Goal: Task Accomplishment & Management: Use online tool/utility

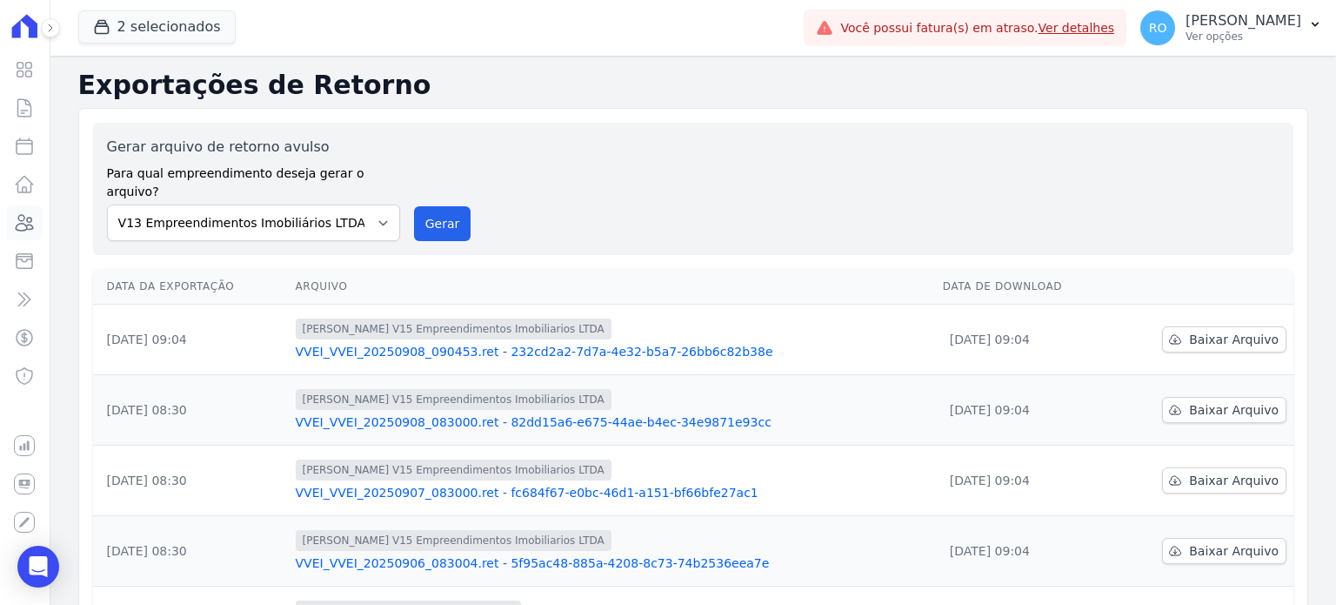
click at [30, 223] on icon at bounding box center [24, 222] width 21 height 21
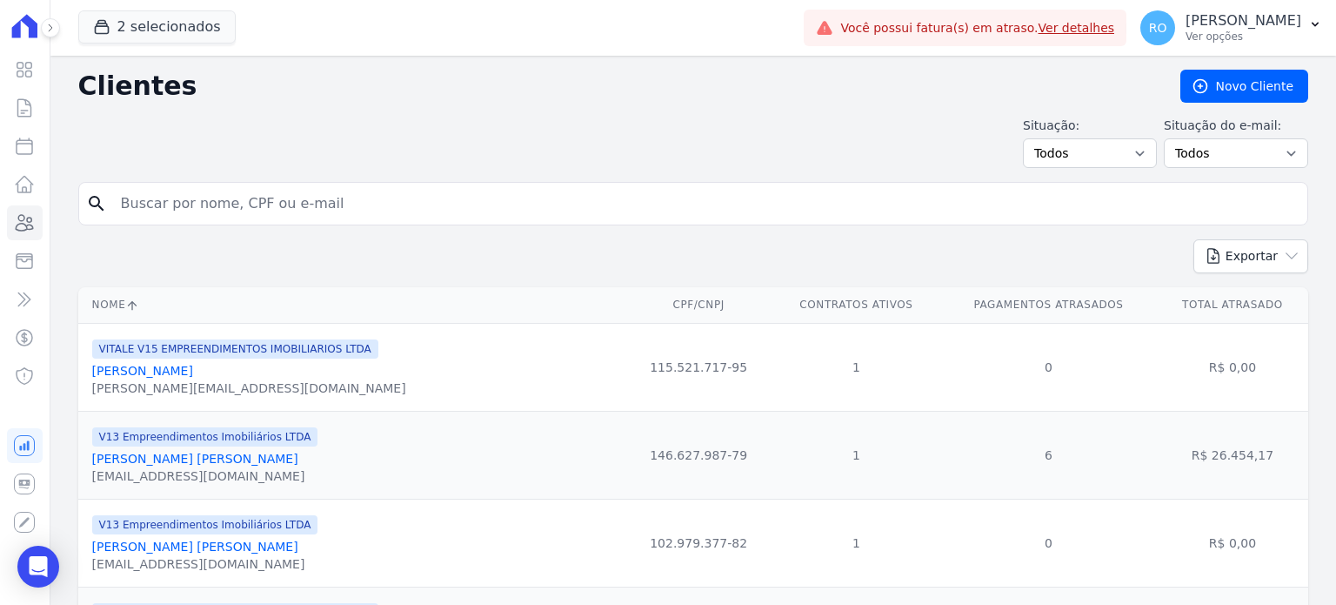
click at [197, 212] on input "search" at bounding box center [705, 203] width 1190 height 35
type input "rayane"
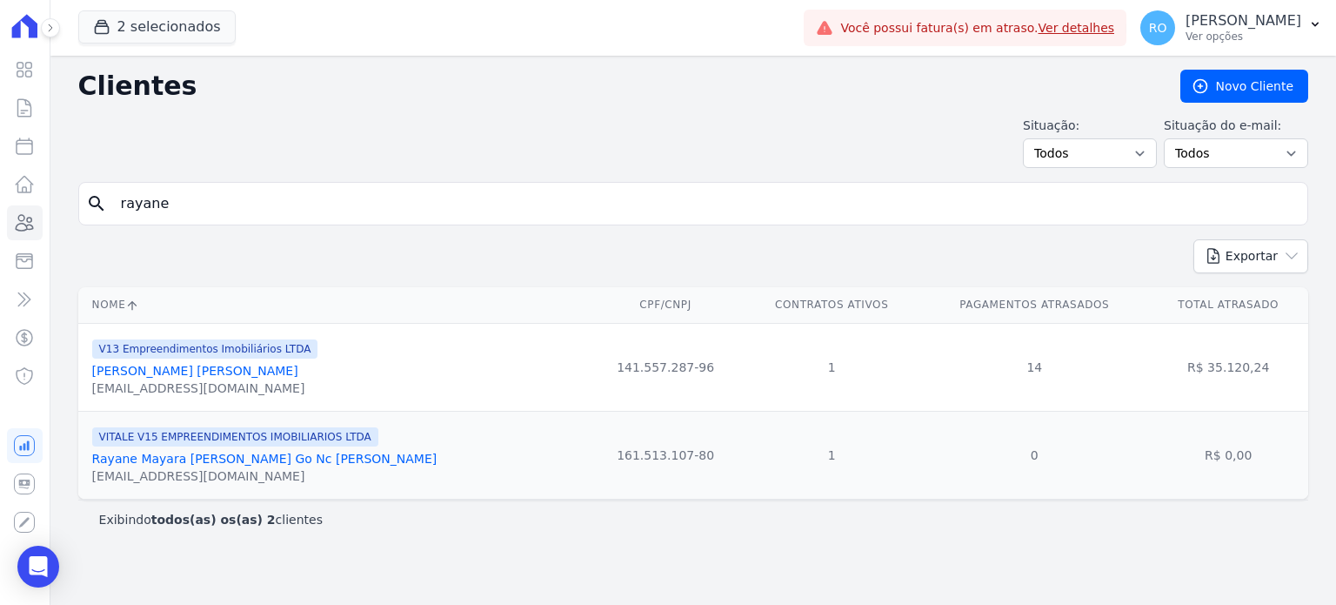
click at [158, 374] on link "[PERSON_NAME] [PERSON_NAME]" at bounding box center [195, 371] width 206 height 14
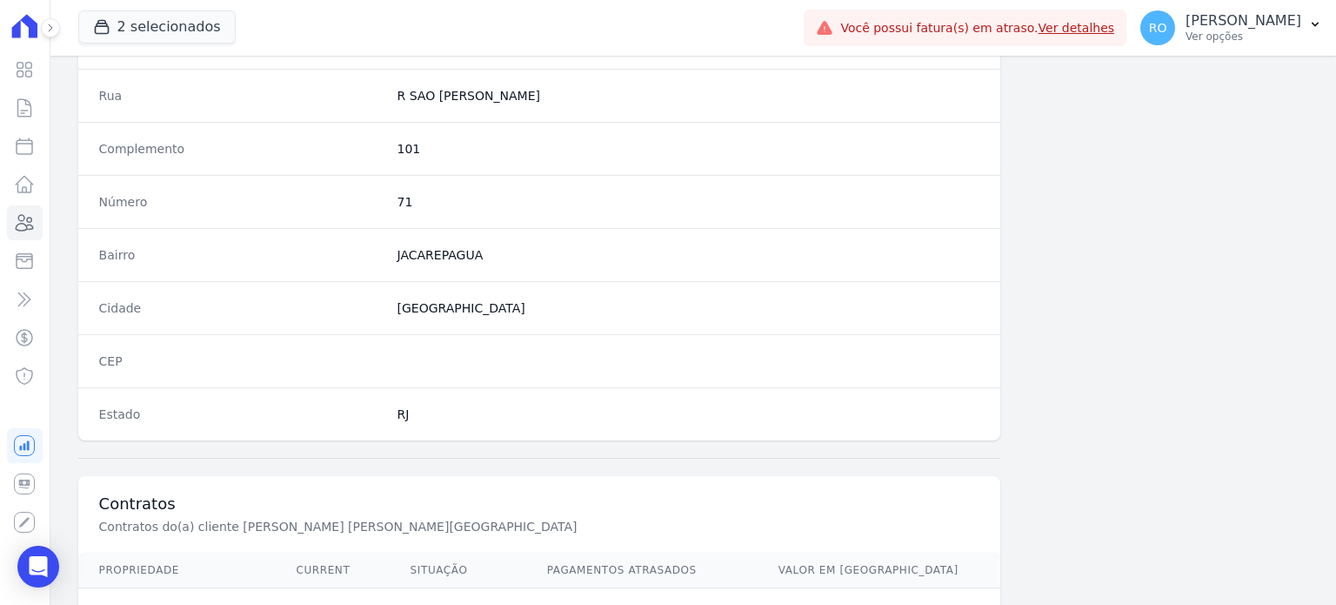
scroll to position [1017, 0]
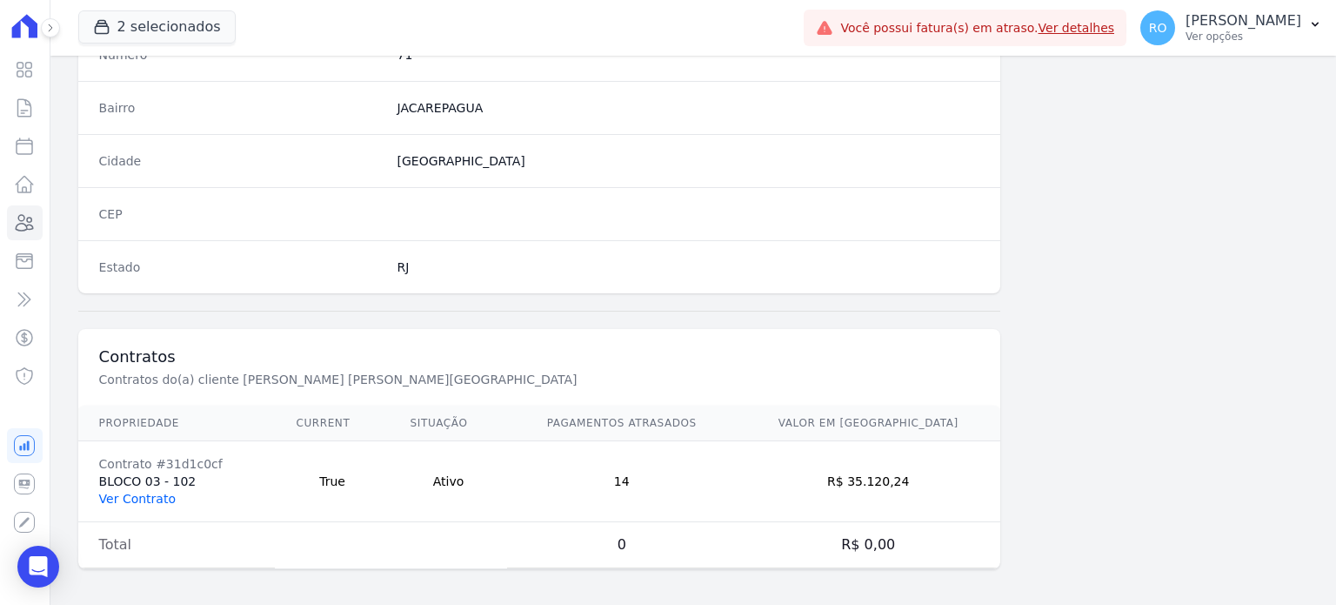
click at [137, 497] on link "Ver Contrato" at bounding box center [137, 498] width 77 height 14
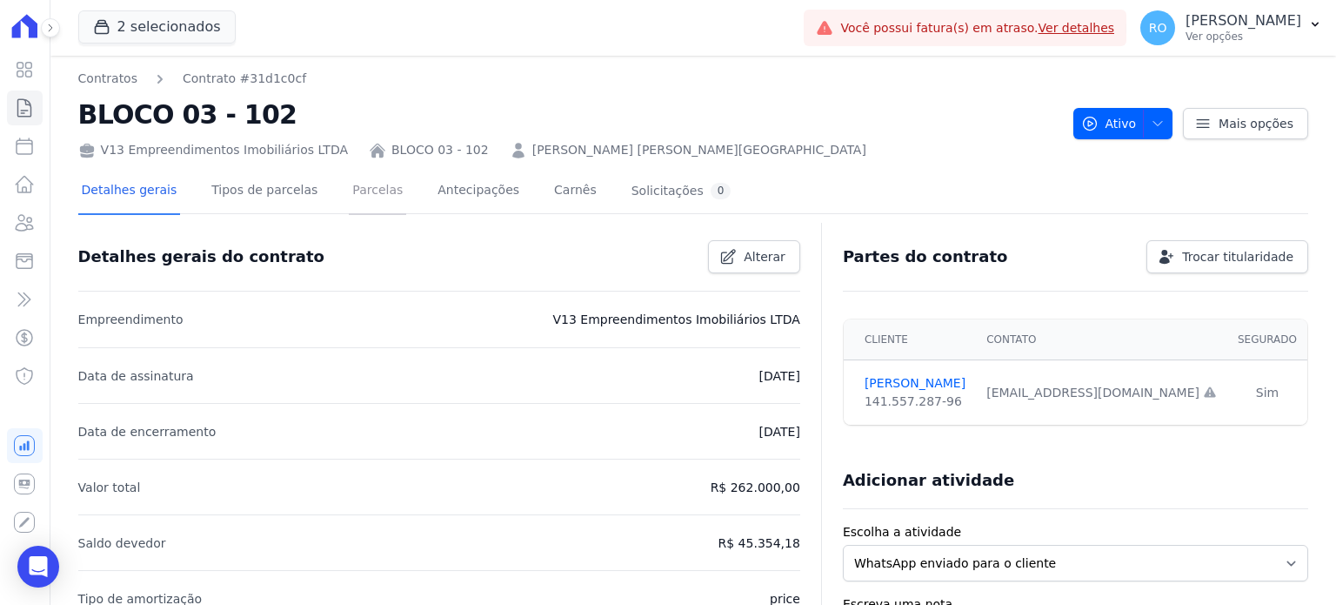
click at [349, 190] on link "Parcelas" at bounding box center [377, 192] width 57 height 46
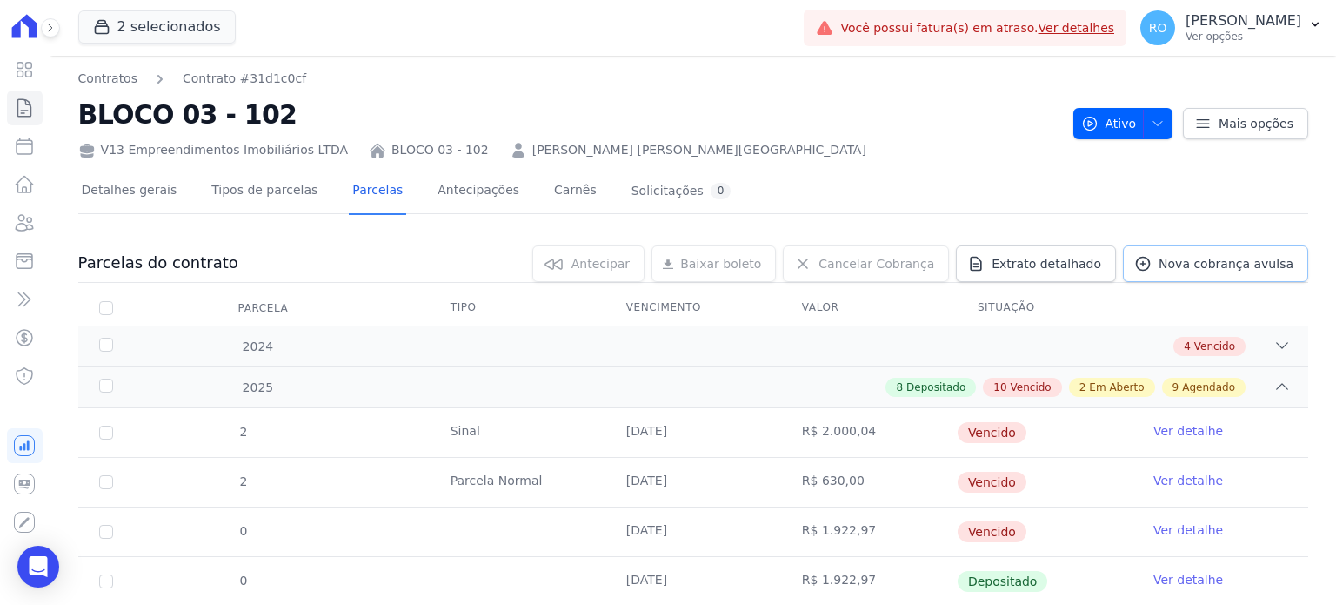
click at [1195, 267] on span "Nova cobrança avulsa" at bounding box center [1226, 263] width 135 height 17
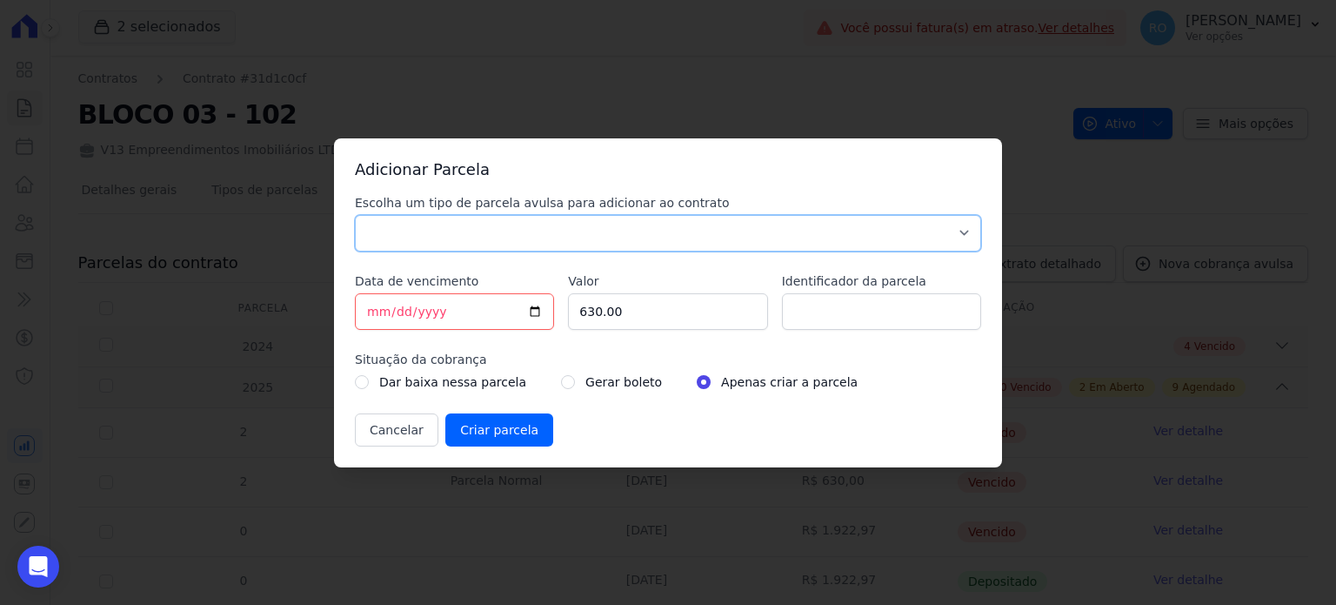
click at [438, 239] on select "Parcela Normal Sinal Caução Intercalada [PERSON_NAME] Pré [PERSON_NAME] Pós [PE…" at bounding box center [668, 233] width 626 height 37
select select "others"
click at [355, 215] on select "Parcela Normal Sinal Caução Intercalada [PERSON_NAME] Pré [PERSON_NAME] Pós [PE…" at bounding box center [668, 233] width 626 height 37
drag, startPoint x: 647, startPoint y: 307, endPoint x: 525, endPoint y: 307, distance: 121.8
click at [525, 307] on div "Escolha um tipo de parcela avulsa para adicionar ao contrato Parcela Normal Sin…" at bounding box center [668, 320] width 626 height 252
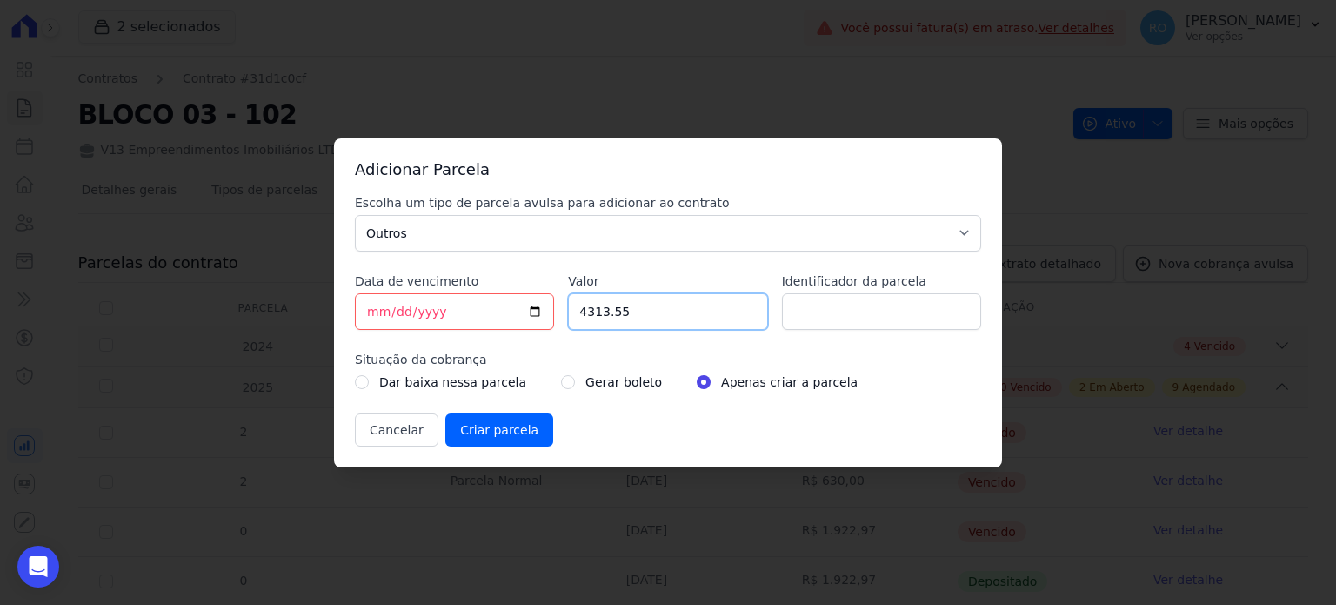
type input "4313.55"
type input "b"
type input "BOL AVULSO - 282828; 310448"
click at [561, 378] on input "radio" at bounding box center [568, 382] width 14 height 14
radio input "true"
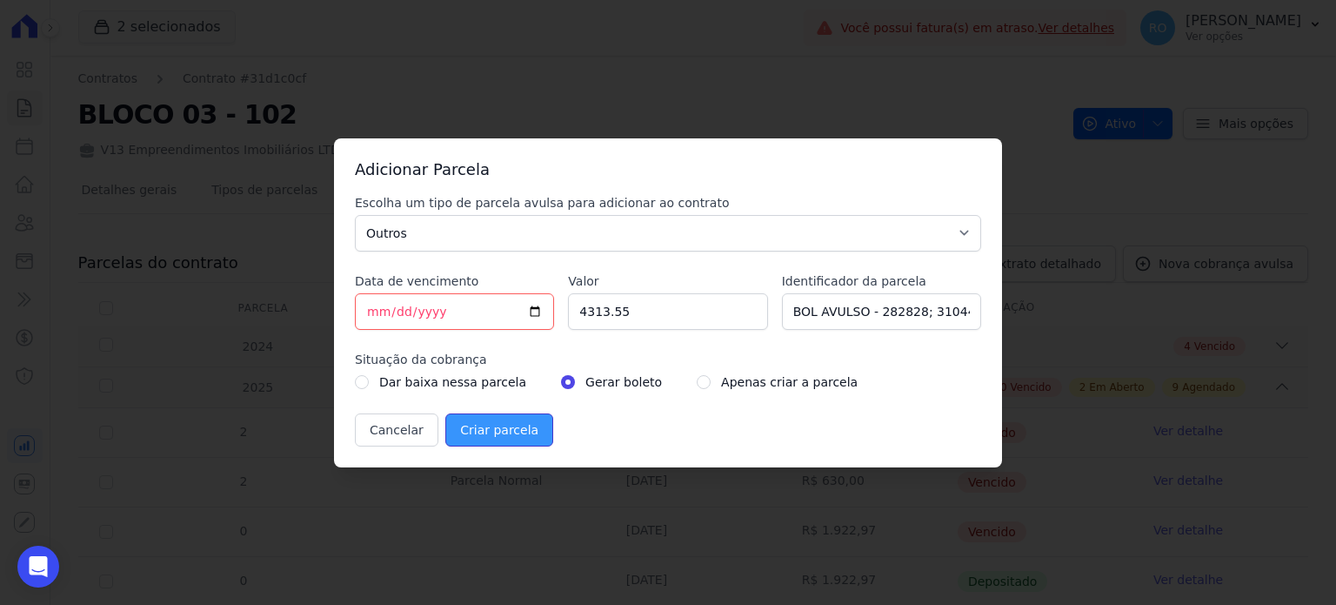
click at [464, 429] on input "Criar parcela" at bounding box center [499, 429] width 108 height 33
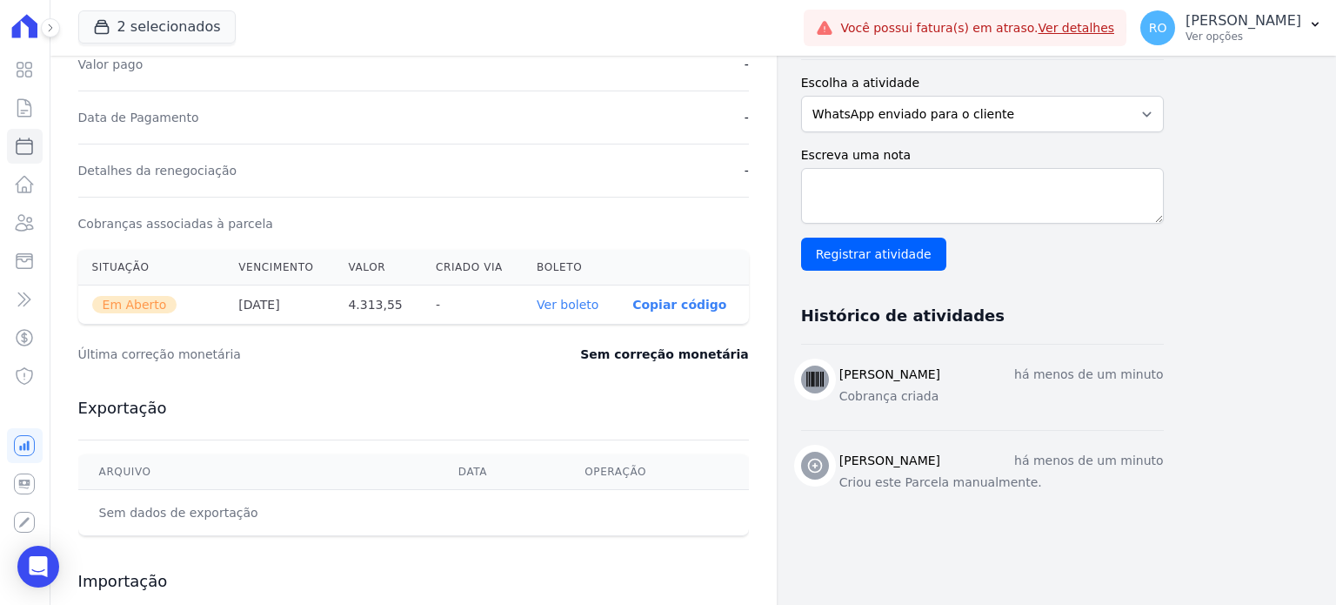
scroll to position [435, 0]
click at [564, 304] on link "Ver boleto" at bounding box center [568, 304] width 62 height 14
click at [24, 214] on icon at bounding box center [24, 222] width 21 height 21
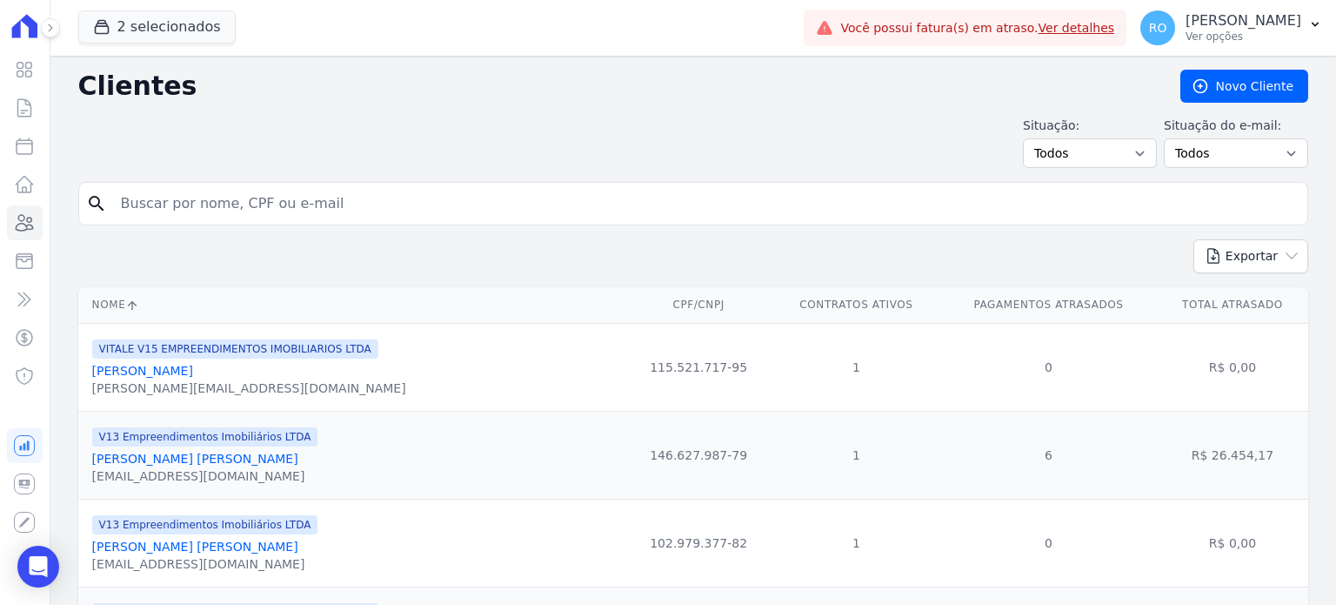
click at [223, 204] on input "search" at bounding box center [705, 203] width 1190 height 35
type input "[PERSON_NAME]"
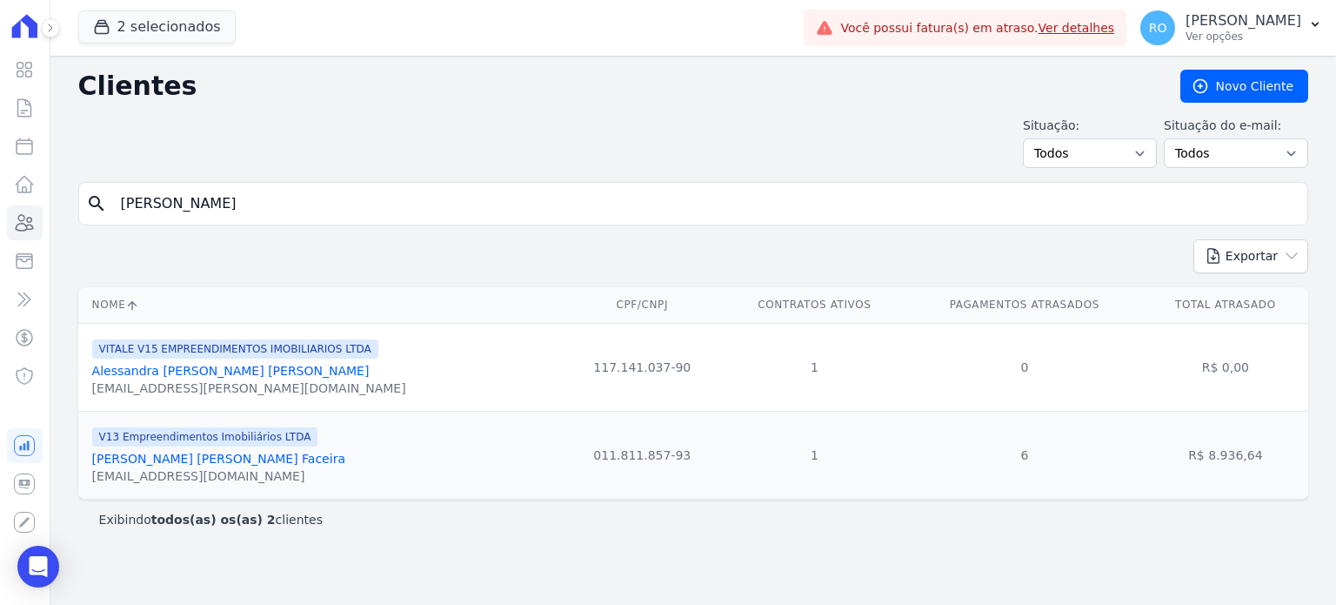
click at [192, 464] on link "[PERSON_NAME] [PERSON_NAME] Faceira" at bounding box center [218, 458] width 253 height 14
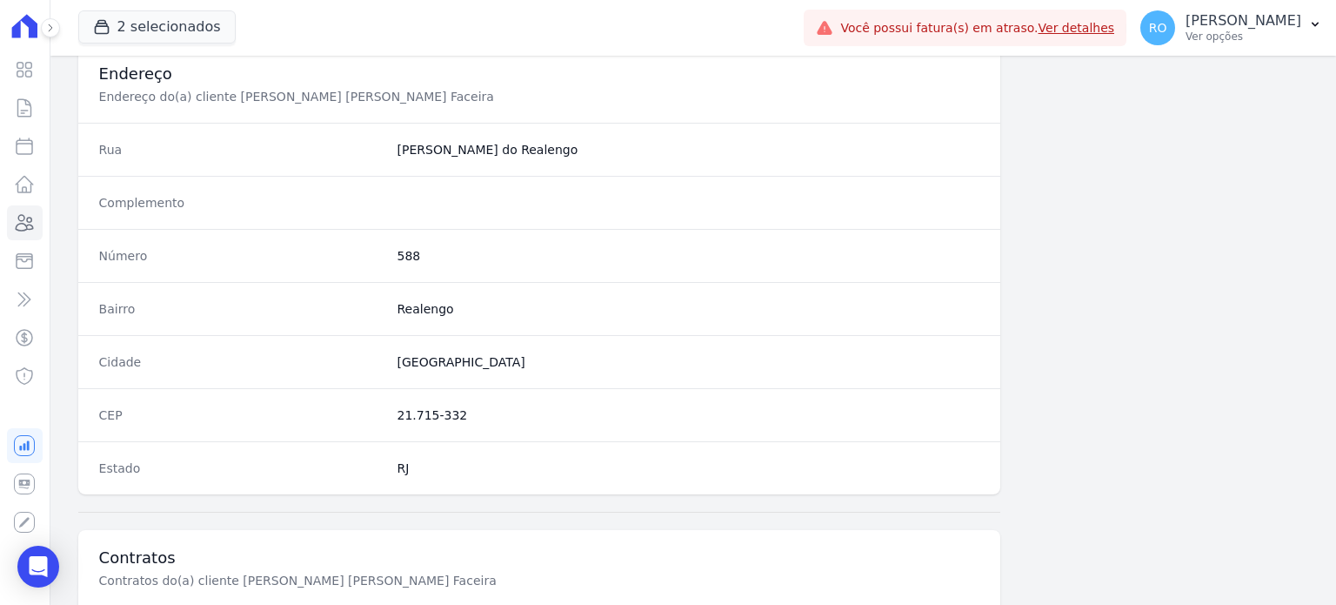
scroll to position [1017, 0]
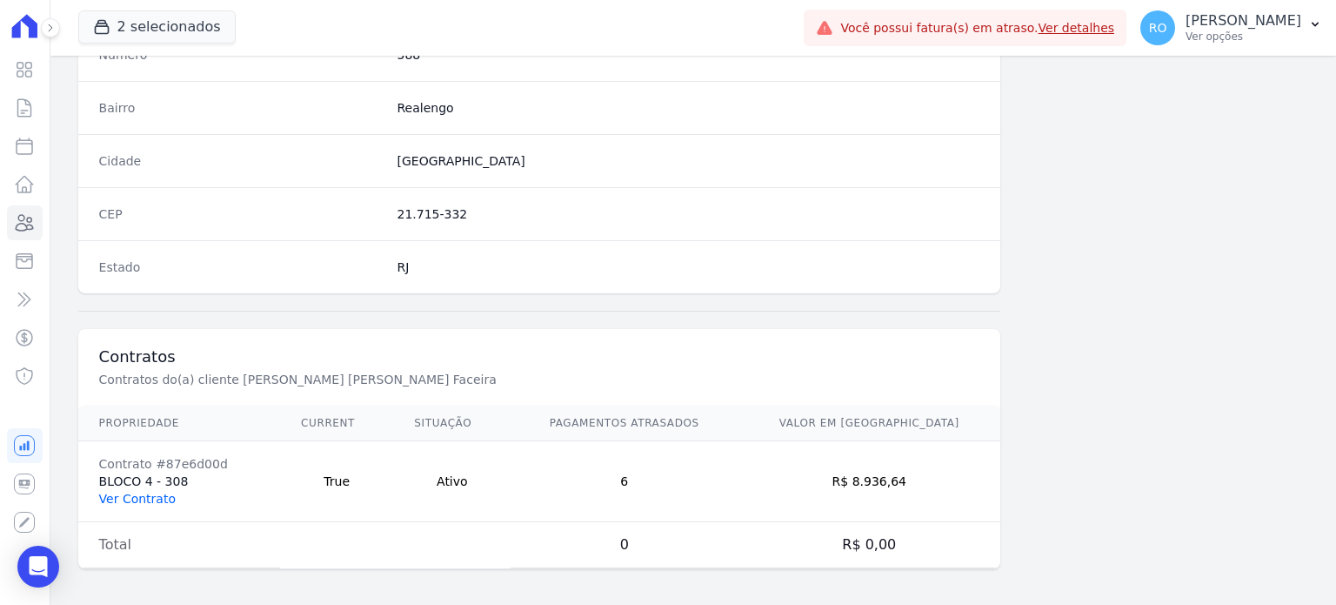
click at [155, 493] on link "Ver Contrato" at bounding box center [137, 498] width 77 height 14
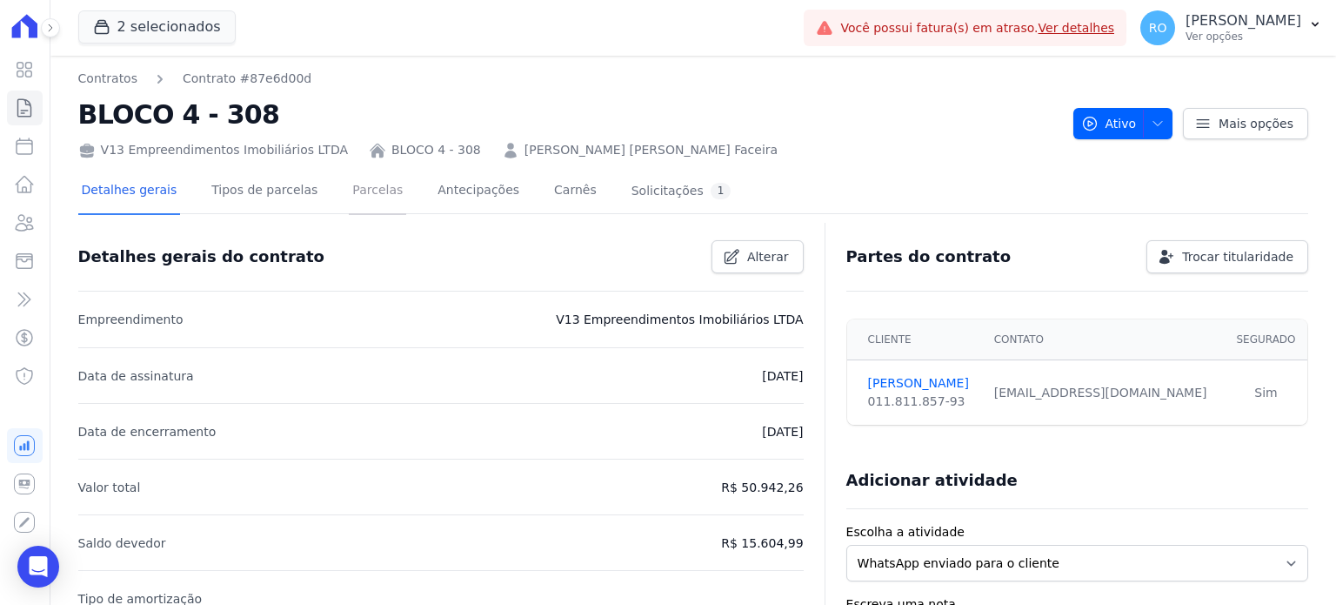
click at [362, 193] on link "Parcelas" at bounding box center [377, 192] width 57 height 46
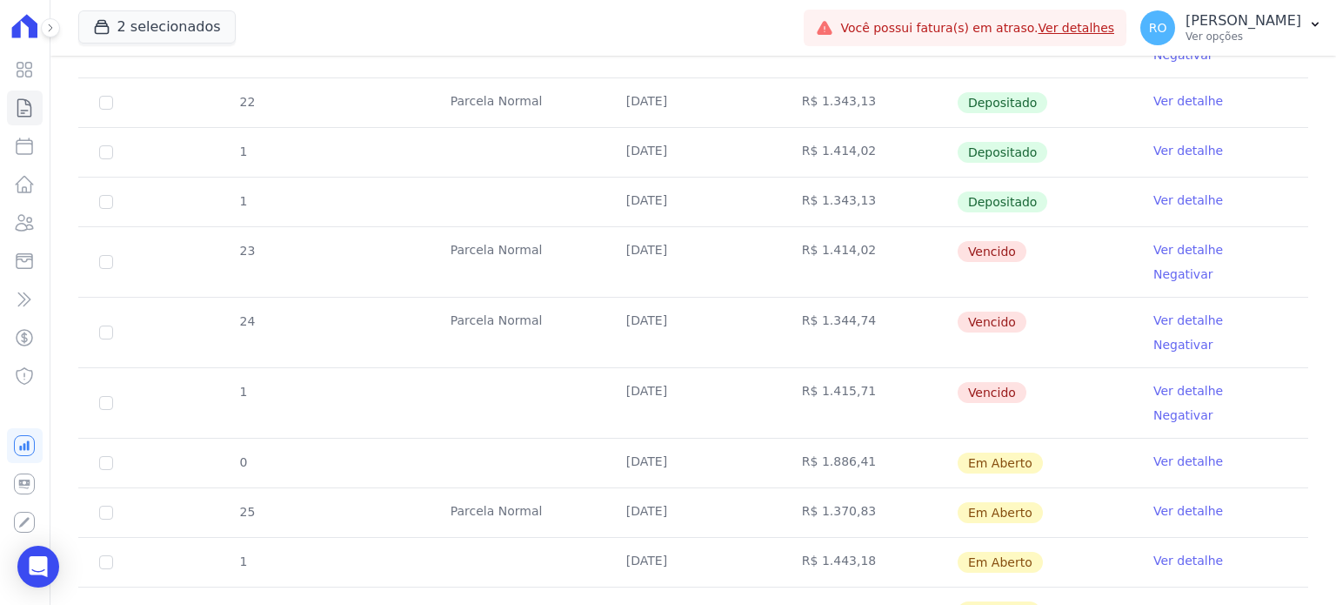
scroll to position [957, 0]
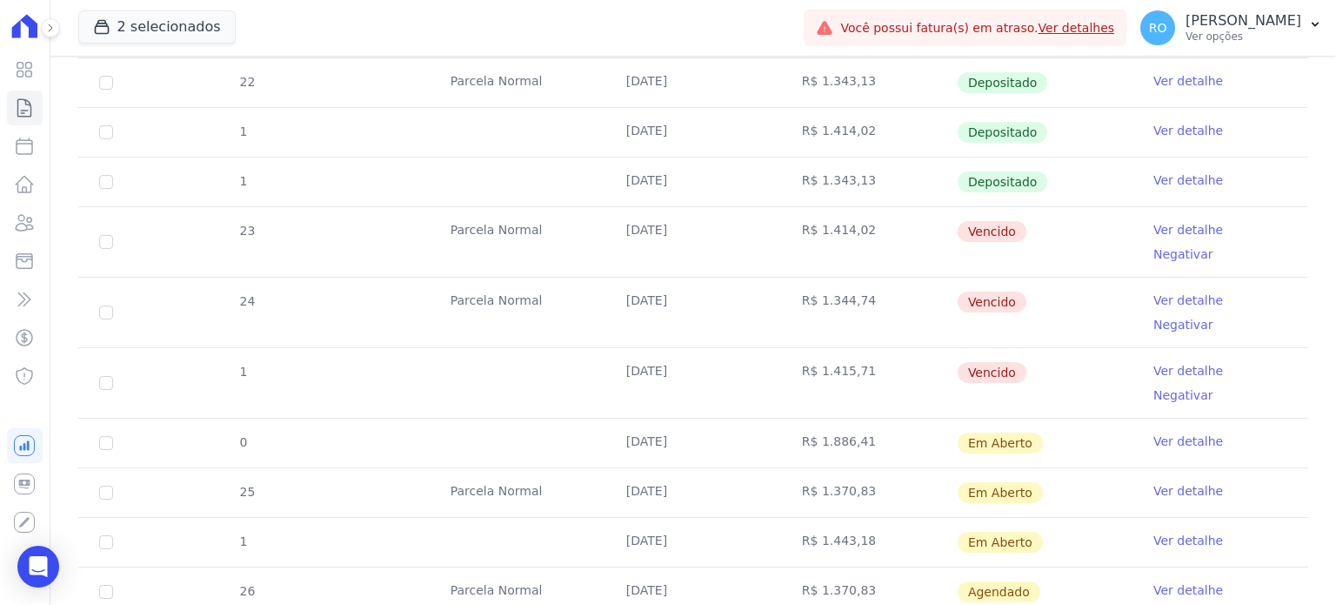
click at [1179, 432] on link "Ver detalhe" at bounding box center [1188, 440] width 70 height 17
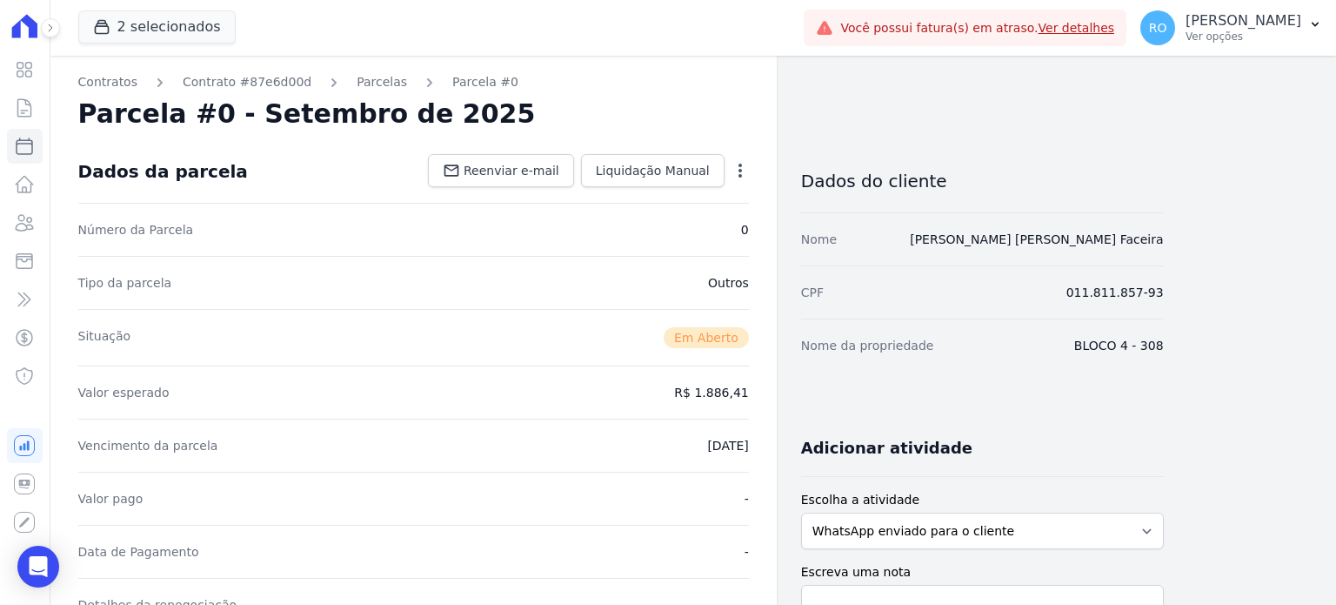
click at [745, 174] on icon "button" at bounding box center [740, 170] width 17 height 17
click at [637, 225] on link "Cancelar Cobrança" at bounding box center [665, 225] width 153 height 31
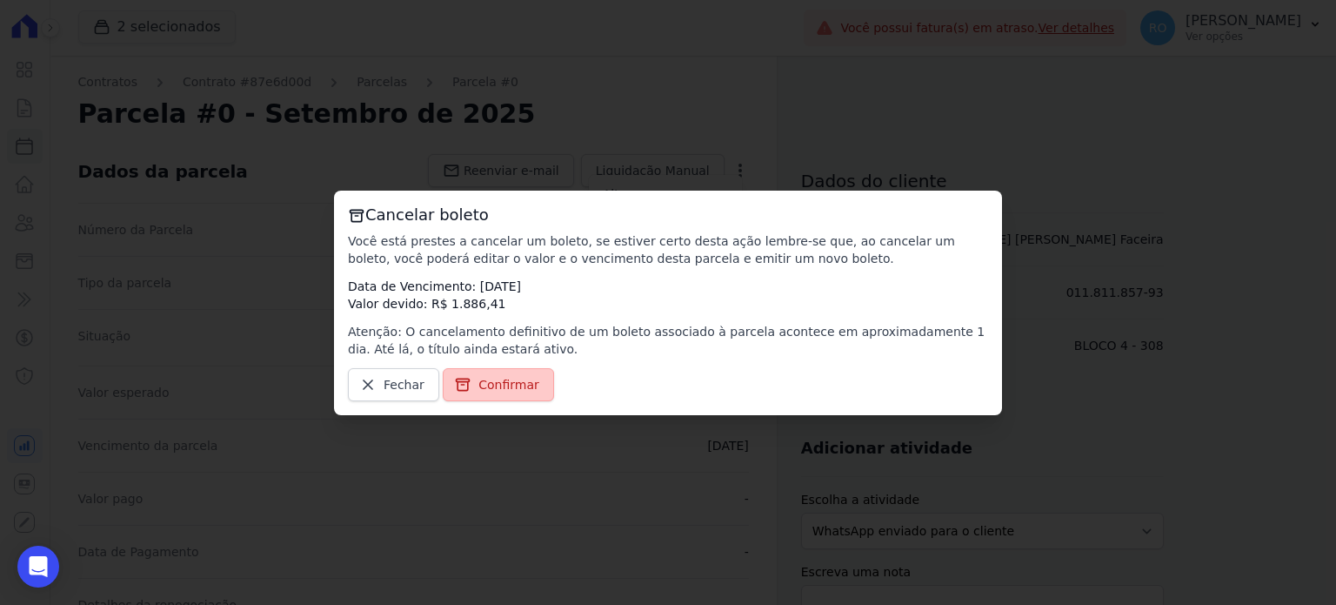
click at [491, 387] on span "Confirmar" at bounding box center [508, 384] width 61 height 17
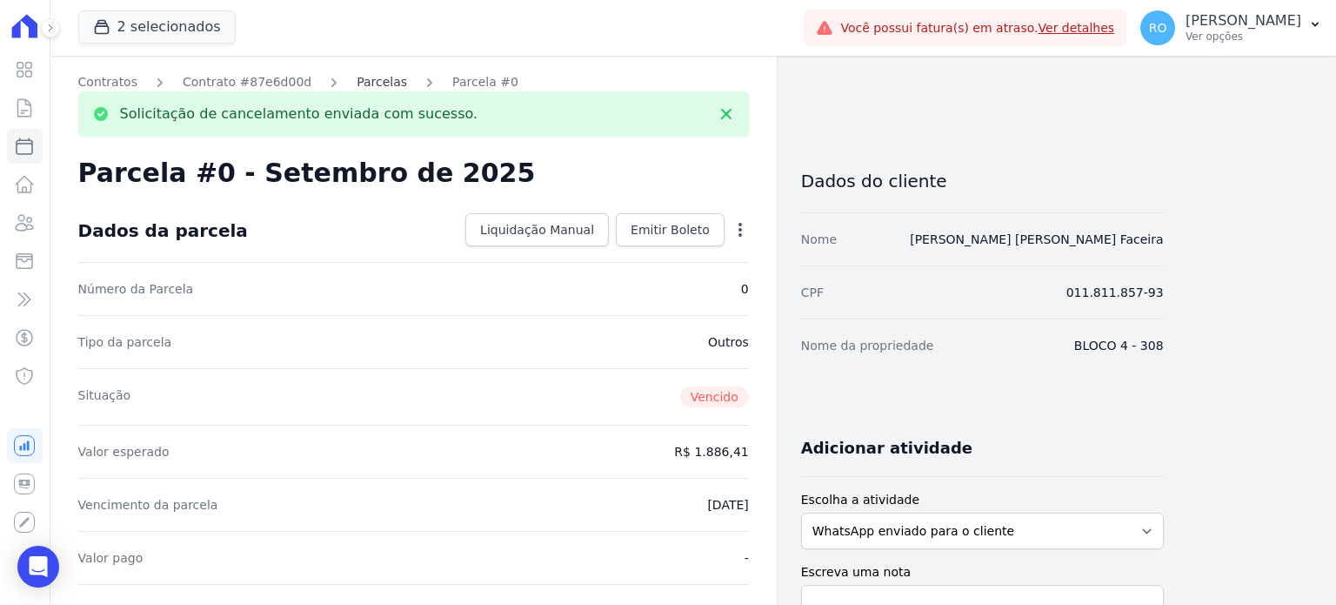
click at [375, 84] on link "Parcelas" at bounding box center [382, 82] width 50 height 18
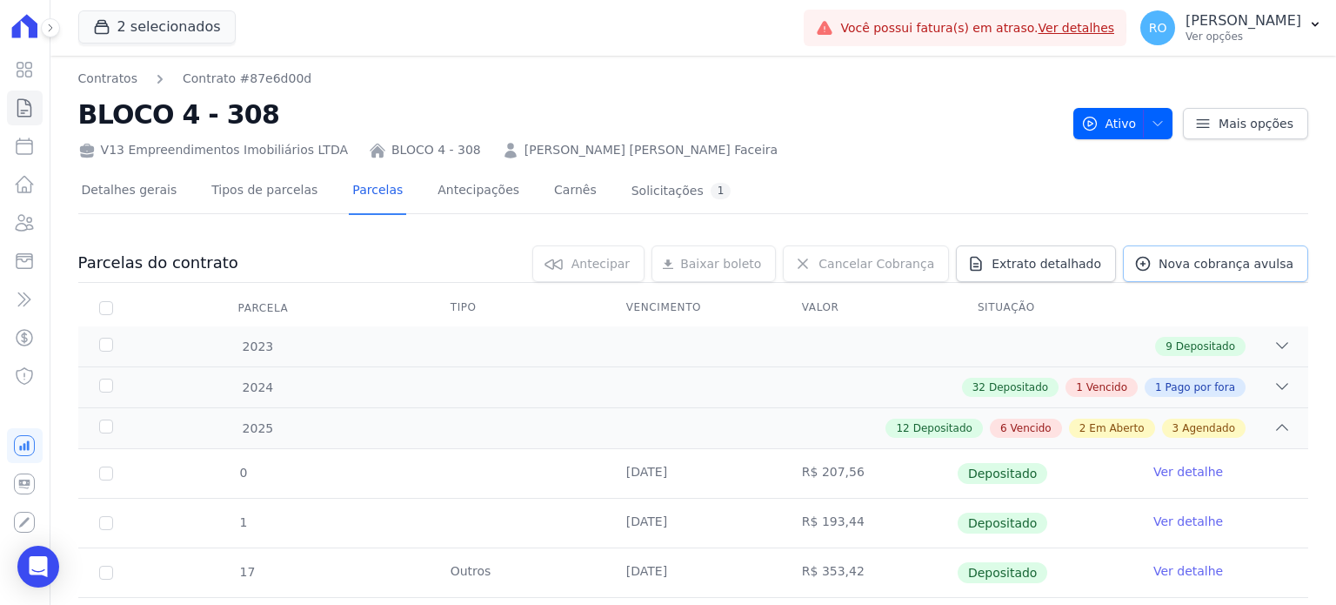
click at [1211, 271] on link "Nova cobrança avulsa" at bounding box center [1215, 263] width 185 height 37
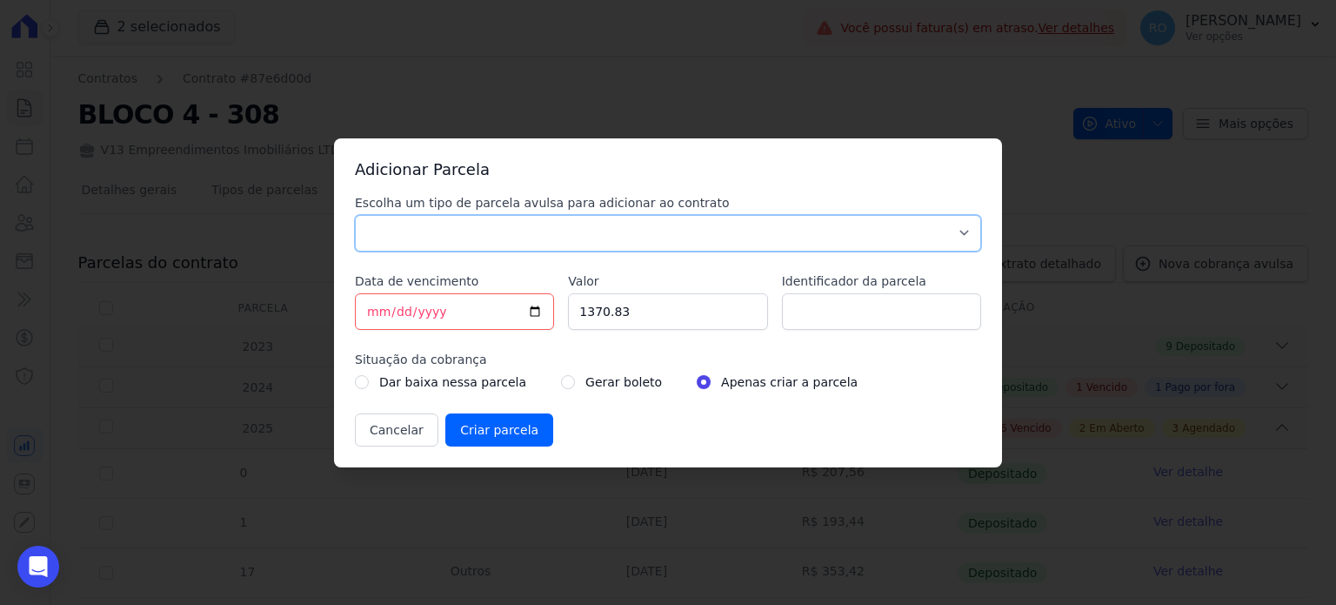
click at [383, 230] on select "Parcela Normal Sinal Caução Intercalada [PERSON_NAME] Pré [PERSON_NAME] Pós [PE…" at bounding box center [668, 233] width 626 height 37
select select "others"
click at [355, 215] on select "Parcela Normal Sinal Caução Intercalada [PERSON_NAME] Pré [PERSON_NAME] Pós [PE…" at bounding box center [668, 233] width 626 height 37
click at [537, 309] on input "[DATE]" at bounding box center [454, 311] width 199 height 37
type input "[DATE]"
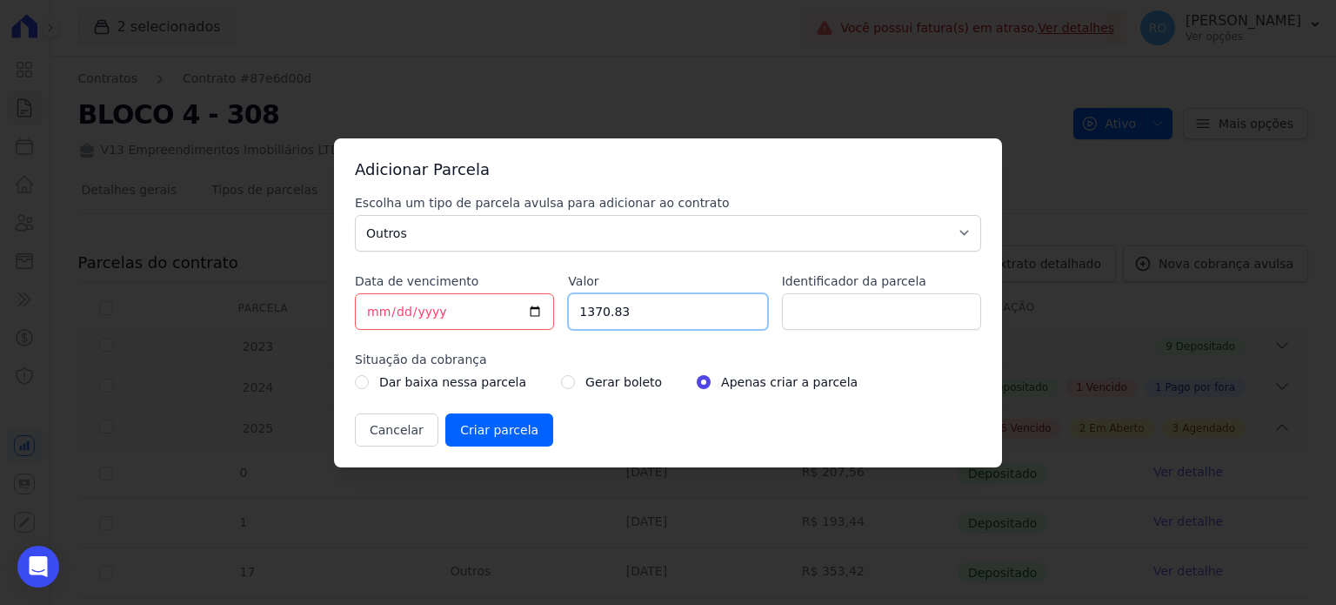
drag, startPoint x: 571, startPoint y: 307, endPoint x: 518, endPoint y: 298, distance: 52.9
click at [520, 304] on div "Escolha um tipo de parcela avulsa para adicionar ao contrato Parcela Normal Sin…" at bounding box center [668, 320] width 626 height 252
type input "1887.58"
type input "a"
type input "ACORDO"
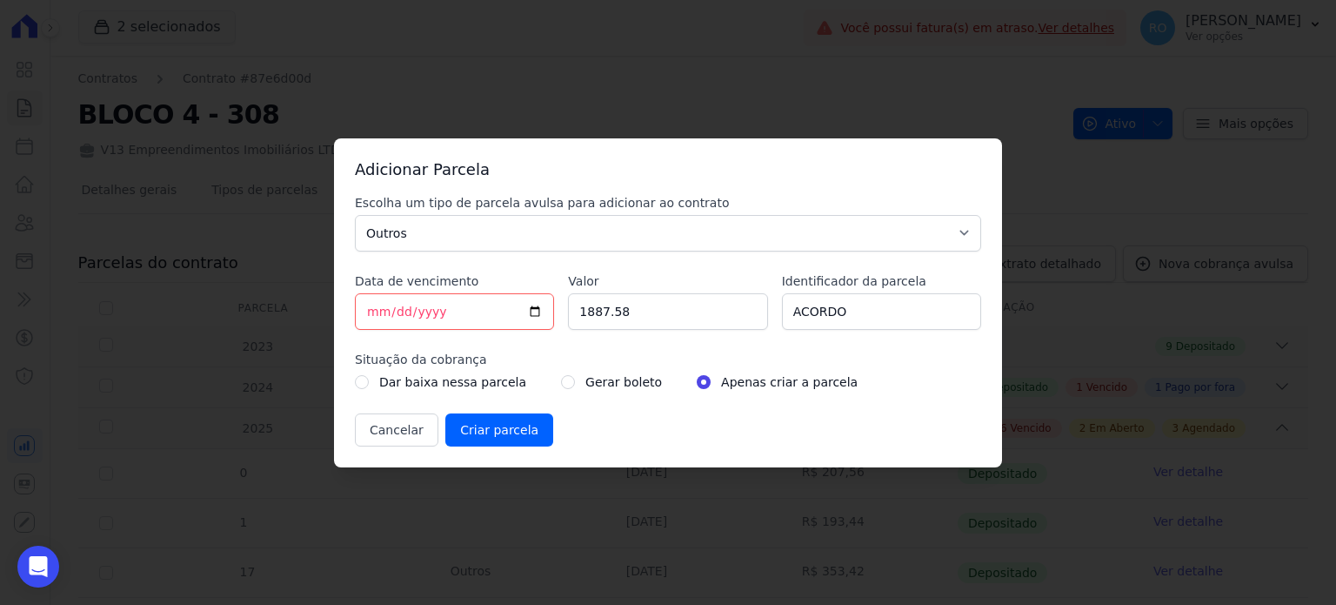
click at [561, 382] on div "Gerar boleto" at bounding box center [611, 381] width 101 height 21
click at [561, 384] on div "Gerar boleto" at bounding box center [611, 381] width 101 height 21
click at [561, 384] on input "radio" at bounding box center [568, 382] width 14 height 14
radio input "true"
click at [478, 433] on input "Criar parcela" at bounding box center [499, 429] width 108 height 33
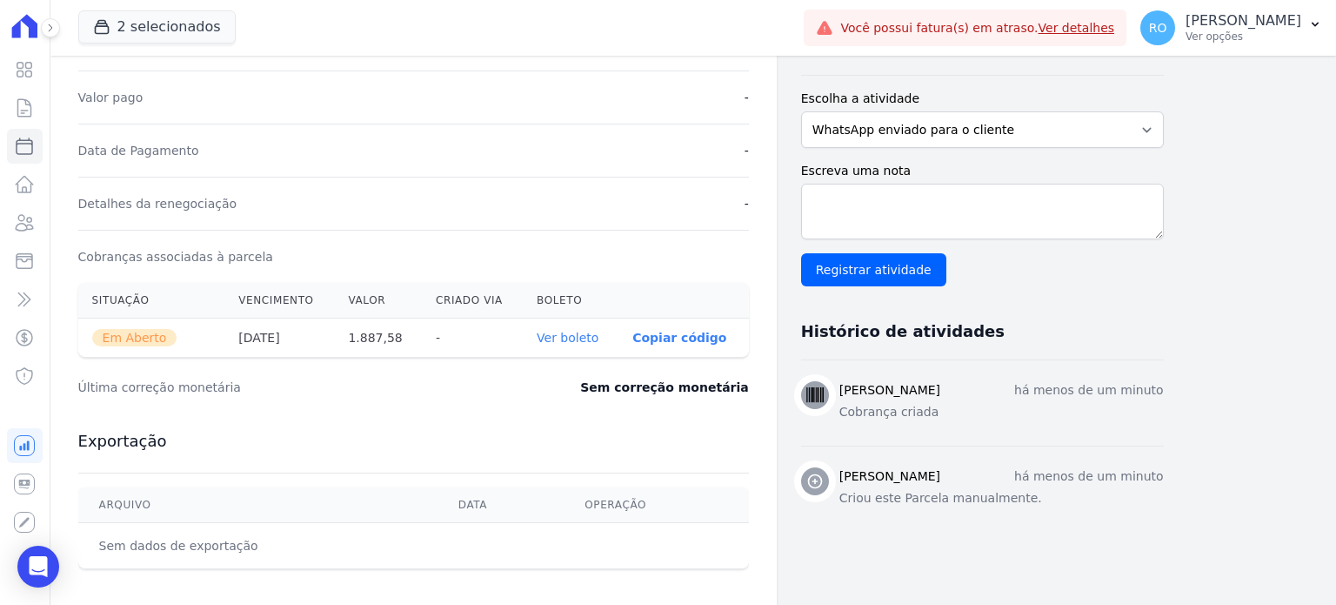
scroll to position [435, 0]
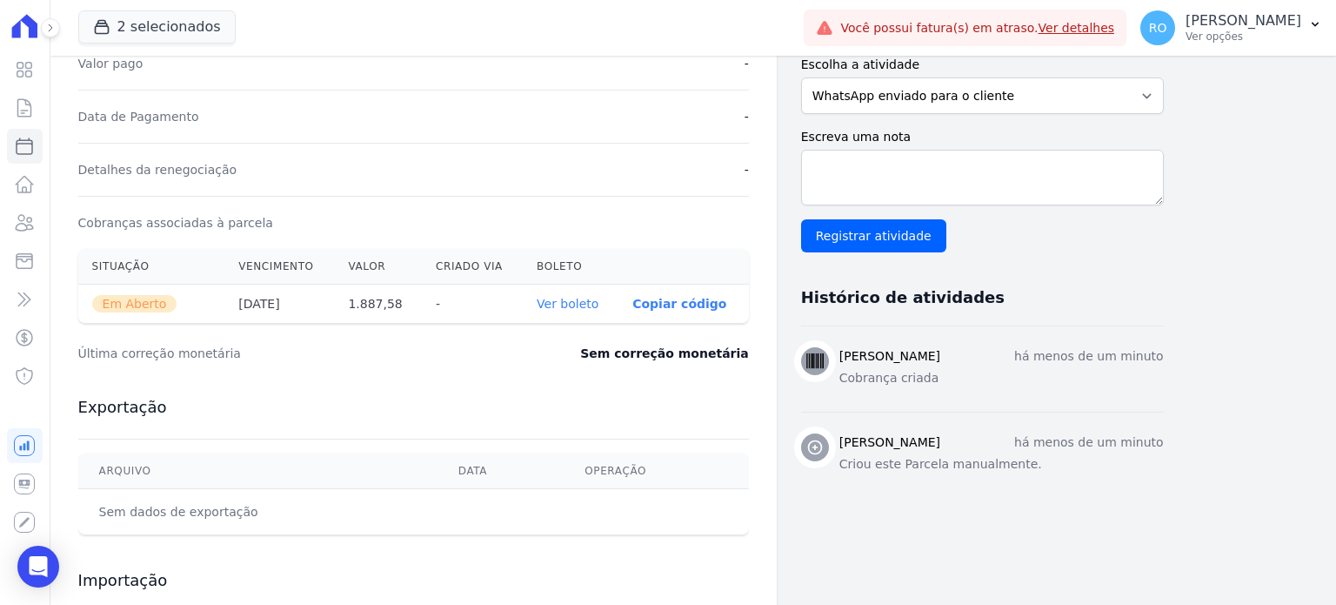
click at [588, 303] on link "Ver boleto" at bounding box center [568, 304] width 62 height 14
